Goal: Find contact information: Obtain details needed to contact an individual or organization

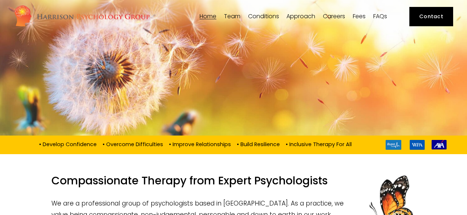
click at [232, 19] on span "Team" at bounding box center [232, 16] width 16 height 6
click at [0, 0] on span "[PERSON_NAME]" at bounding box center [0, 0] width 0 height 0
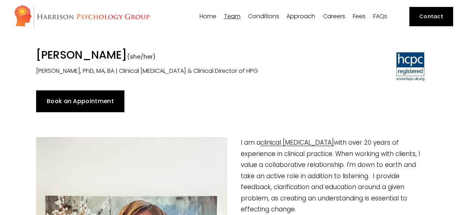
click at [0, 0] on span "[PERSON_NAME]" at bounding box center [0, 0] width 0 height 0
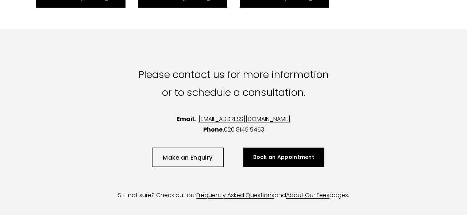
scroll to position [1680, 0]
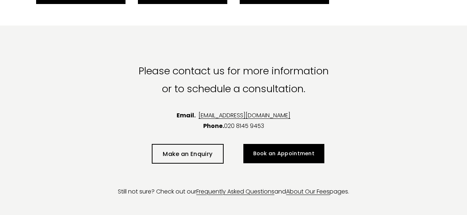
drag, startPoint x: 308, startPoint y: 118, endPoint x: 189, endPoint y: 116, distance: 118.5
click at [189, 116] on p "Email. [EMAIL_ADDRESS][DOMAIN_NAME] Phone. [PHONE_NUMBER]" at bounding box center [233, 120] width 439 height 21
copy link "[EMAIL_ADDRESS][DOMAIN_NAME]"
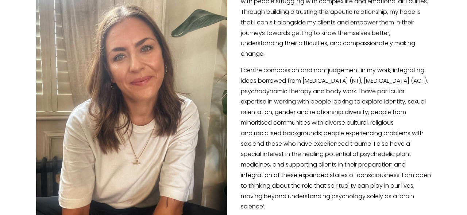
scroll to position [150, 0]
